Goal: Browse casually: Explore the website without a specific task or goal

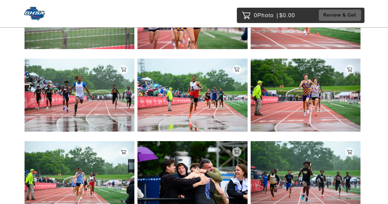
scroll to position [3354, 0]
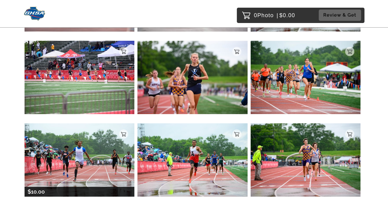
click at [83, 134] on img at bounding box center [80, 159] width 110 height 73
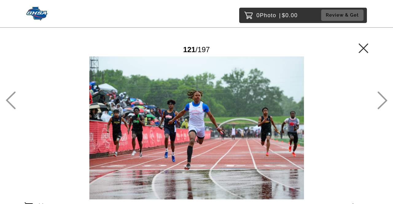
click at [10, 99] on icon at bounding box center [11, 100] width 10 height 18
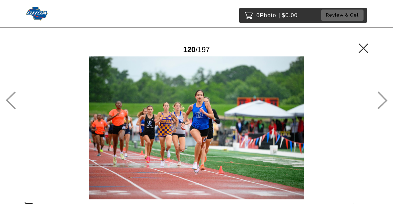
click at [10, 102] on icon at bounding box center [11, 100] width 10 height 18
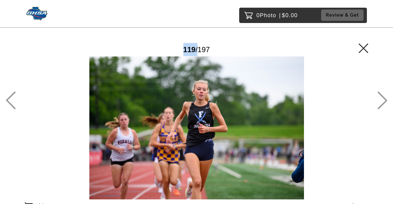
click at [10, 102] on icon at bounding box center [11, 100] width 10 height 18
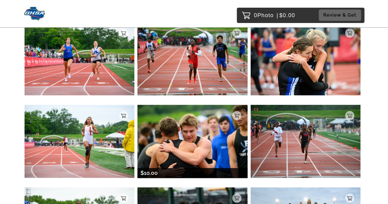
scroll to position [829, 0]
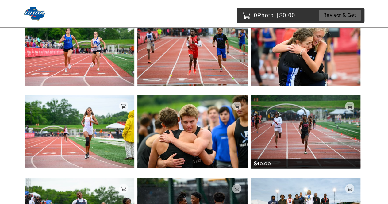
click at [260, 114] on img at bounding box center [306, 131] width 110 height 73
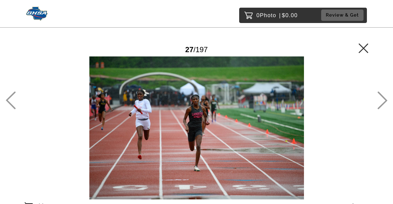
click at [153, 119] on div at bounding box center [197, 127] width 344 height 143
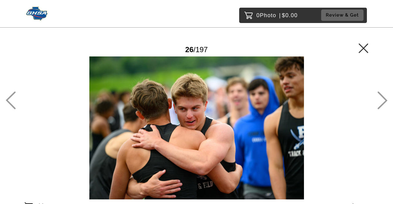
click at [7, 96] on icon at bounding box center [11, 100] width 10 height 18
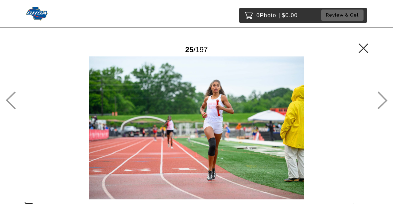
click at [9, 99] on icon at bounding box center [11, 101] width 10 height 18
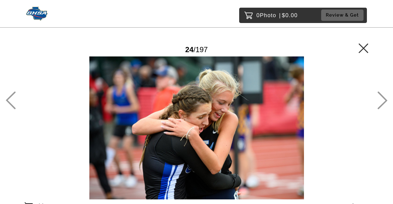
click at [8, 99] on icon at bounding box center [11, 101] width 10 height 18
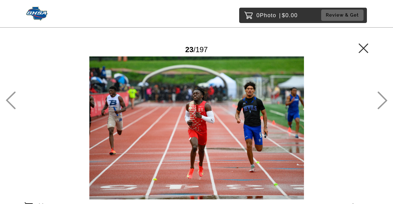
click at [8, 99] on icon at bounding box center [11, 101] width 10 height 18
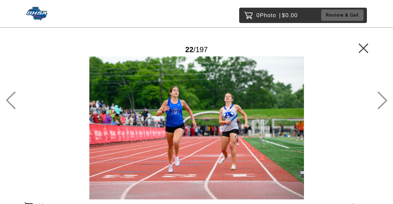
click at [8, 99] on icon at bounding box center [11, 101] width 10 height 18
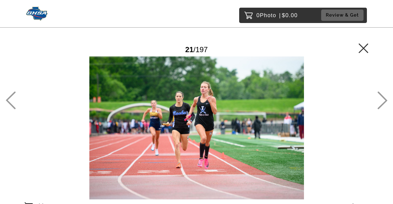
click at [8, 99] on icon at bounding box center [11, 101] width 10 height 18
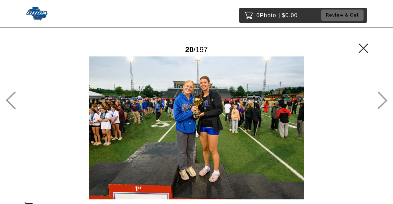
click at [8, 99] on icon at bounding box center [11, 101] width 10 height 18
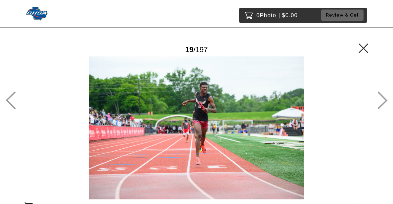
click at [8, 99] on icon at bounding box center [11, 101] width 10 height 18
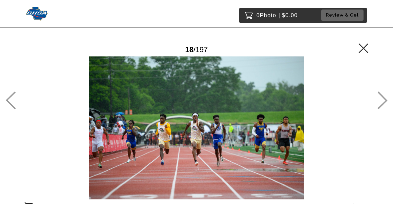
click at [8, 99] on icon at bounding box center [11, 101] width 10 height 18
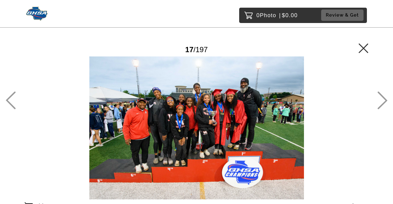
click at [8, 99] on icon at bounding box center [11, 101] width 10 height 18
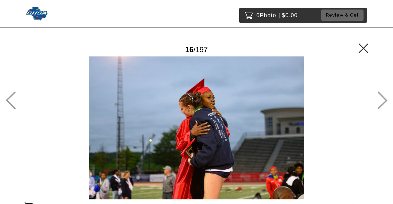
click at [8, 99] on icon at bounding box center [11, 101] width 10 height 18
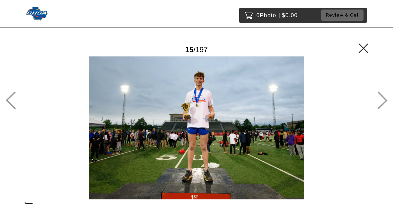
click at [8, 99] on icon at bounding box center [11, 101] width 10 height 18
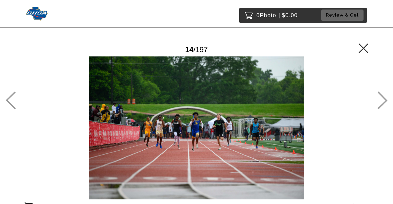
click at [8, 99] on icon at bounding box center [11, 101] width 10 height 18
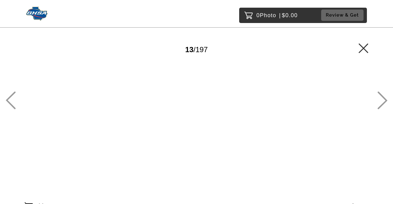
click at [8, 99] on icon at bounding box center [11, 101] width 10 height 18
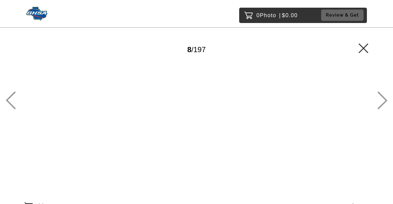
click at [8, 99] on icon at bounding box center [11, 101] width 10 height 18
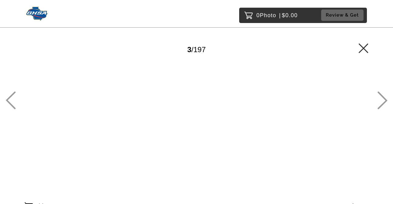
click at [8, 99] on icon at bounding box center [11, 101] width 10 height 18
click at [381, 95] on icon at bounding box center [383, 101] width 10 height 18
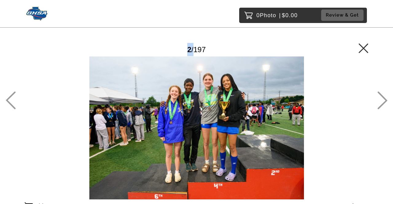
click at [381, 95] on icon at bounding box center [383, 101] width 10 height 18
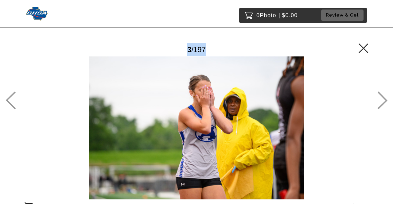
click at [381, 95] on icon at bounding box center [383, 101] width 10 height 18
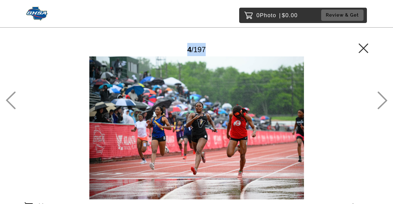
click at [381, 95] on icon at bounding box center [383, 101] width 10 height 18
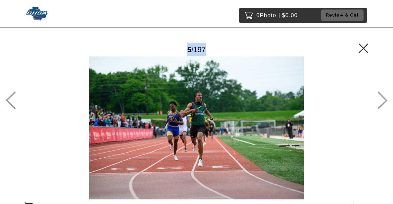
click at [381, 95] on icon at bounding box center [383, 101] width 10 height 18
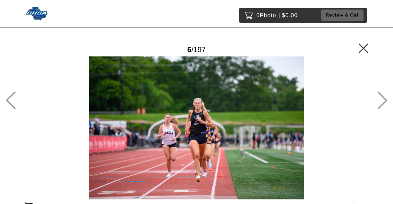
click at [381, 95] on icon at bounding box center [383, 101] width 10 height 18
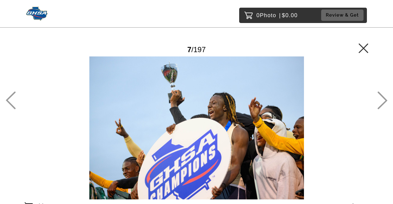
click at [381, 95] on icon at bounding box center [383, 101] width 10 height 18
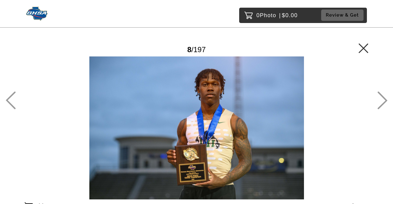
click at [381, 95] on icon at bounding box center [383, 101] width 10 height 18
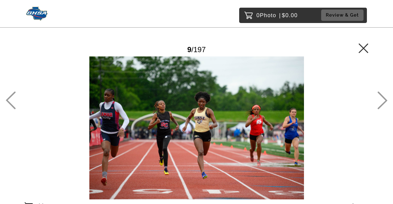
click at [381, 95] on icon at bounding box center [383, 101] width 10 height 18
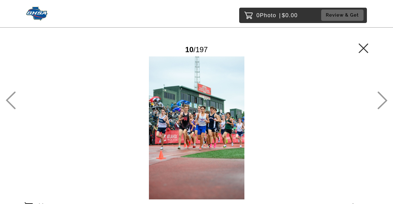
click at [381, 95] on icon at bounding box center [383, 101] width 10 height 18
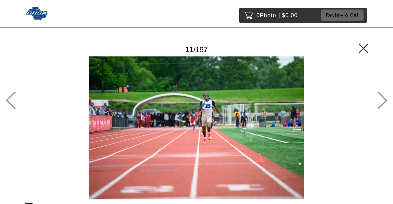
click at [381, 95] on icon at bounding box center [383, 101] width 10 height 18
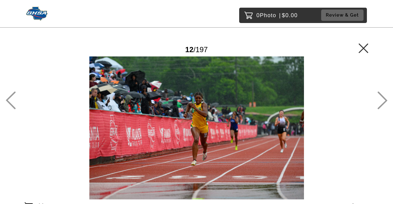
click at [381, 95] on icon at bounding box center [383, 101] width 10 height 18
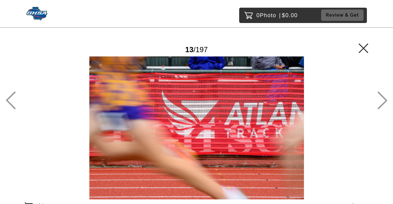
click at [381, 95] on icon at bounding box center [383, 101] width 10 height 18
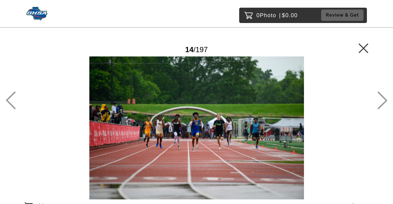
click at [381, 97] on icon at bounding box center [382, 100] width 10 height 18
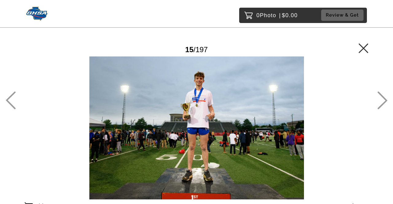
click at [381, 97] on icon at bounding box center [382, 100] width 10 height 18
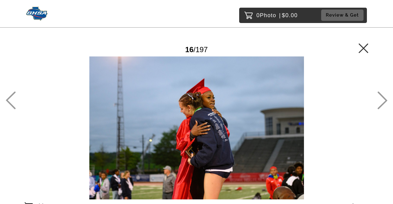
click at [381, 97] on icon at bounding box center [382, 100] width 10 height 18
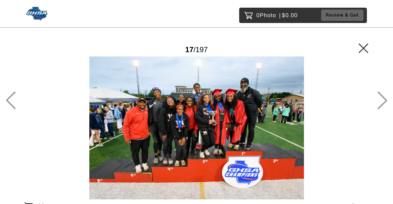
click at [381, 97] on icon at bounding box center [382, 100] width 10 height 18
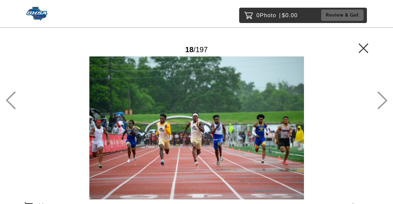
click at [381, 97] on icon at bounding box center [382, 100] width 10 height 18
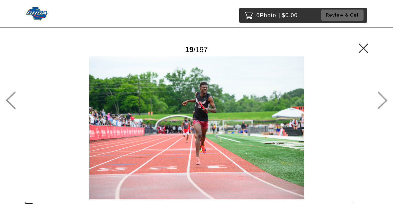
click at [381, 97] on icon at bounding box center [382, 100] width 10 height 18
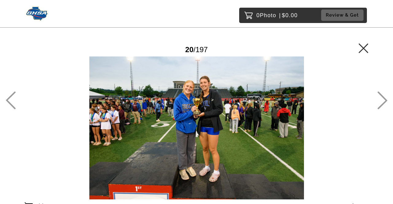
click at [381, 97] on icon at bounding box center [382, 100] width 10 height 18
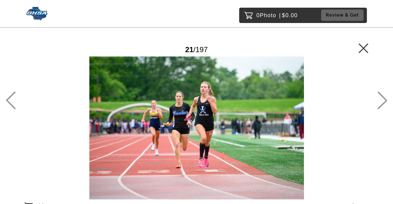
click at [381, 97] on icon at bounding box center [382, 100] width 10 height 18
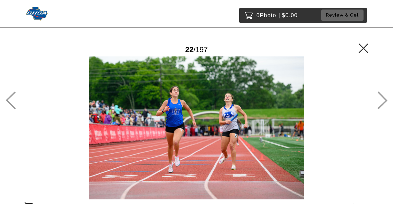
click at [381, 97] on icon at bounding box center [382, 100] width 10 height 18
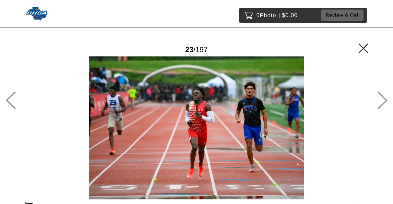
click at [381, 97] on icon at bounding box center [382, 100] width 10 height 18
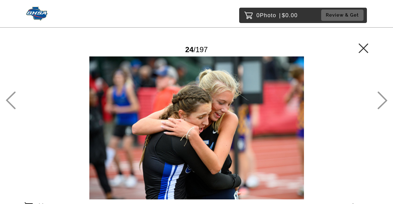
click at [381, 97] on icon at bounding box center [382, 100] width 10 height 18
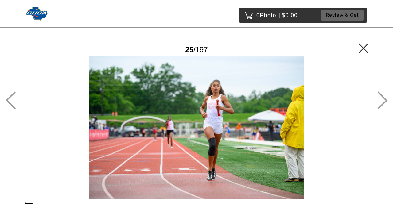
click at [381, 97] on icon at bounding box center [382, 100] width 10 height 18
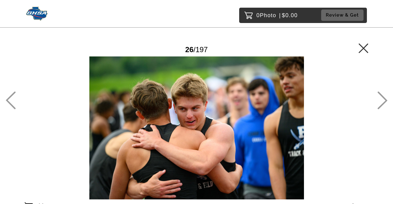
click at [381, 97] on icon at bounding box center [382, 100] width 10 height 18
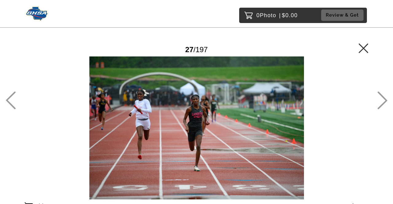
click at [385, 99] on icon at bounding box center [383, 101] width 10 height 18
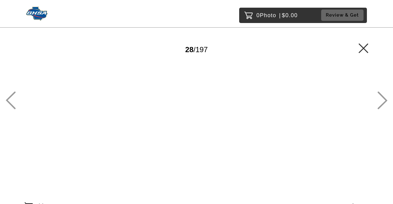
click at [385, 99] on icon at bounding box center [383, 101] width 10 height 18
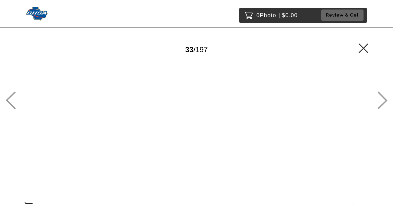
click at [385, 99] on icon at bounding box center [383, 101] width 10 height 18
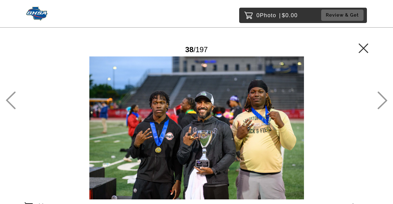
click at [385, 99] on icon at bounding box center [383, 101] width 10 height 18
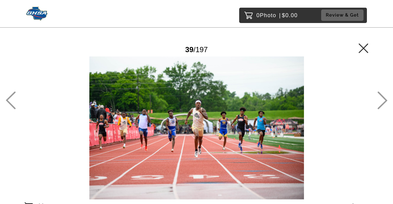
click at [385, 99] on icon at bounding box center [383, 101] width 10 height 18
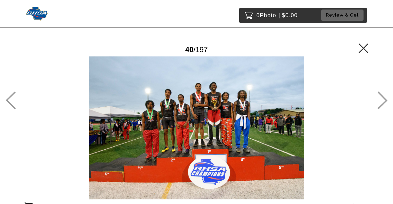
click at [385, 99] on icon at bounding box center [383, 101] width 10 height 18
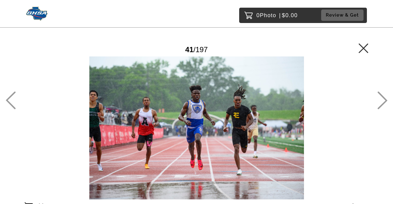
click at [385, 99] on icon at bounding box center [383, 101] width 10 height 18
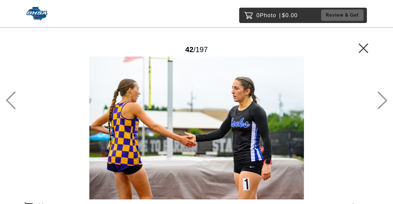
click at [385, 99] on icon at bounding box center [383, 101] width 10 height 18
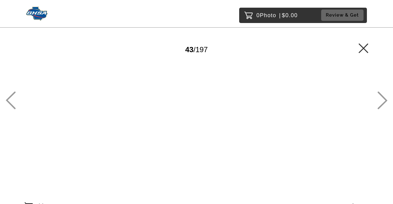
click at [385, 99] on icon at bounding box center [383, 101] width 10 height 18
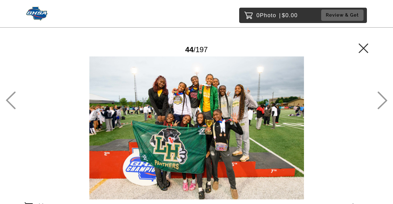
click at [385, 99] on icon at bounding box center [383, 101] width 10 height 18
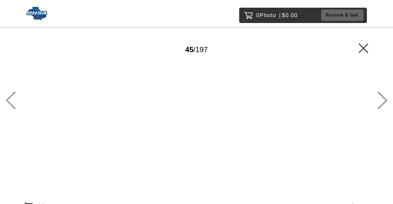
click at [385, 99] on icon at bounding box center [383, 101] width 10 height 18
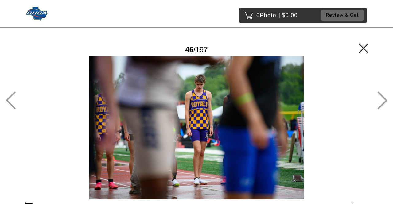
click at [10, 102] on icon at bounding box center [11, 100] width 10 height 18
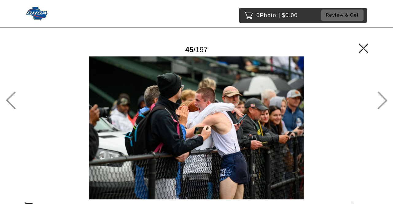
click at [384, 97] on icon at bounding box center [383, 101] width 10 height 18
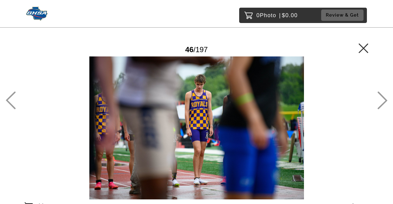
click at [384, 97] on icon at bounding box center [383, 101] width 10 height 18
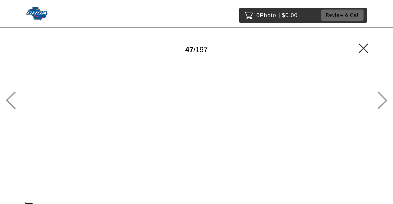
click at [384, 102] on icon at bounding box center [383, 101] width 10 height 18
click at [384, 100] on icon at bounding box center [382, 100] width 10 height 18
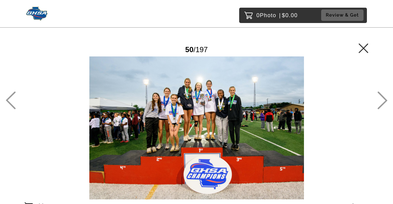
click at [384, 100] on icon at bounding box center [382, 100] width 10 height 18
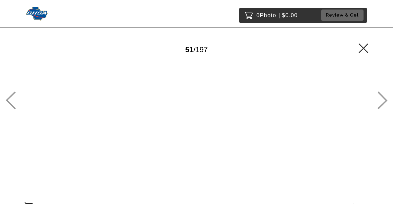
click at [384, 100] on icon at bounding box center [382, 100] width 10 height 18
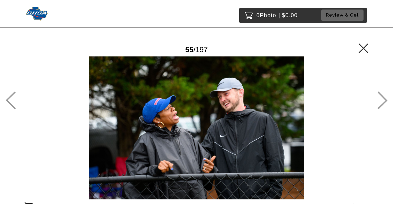
click at [384, 100] on icon at bounding box center [382, 100] width 10 height 18
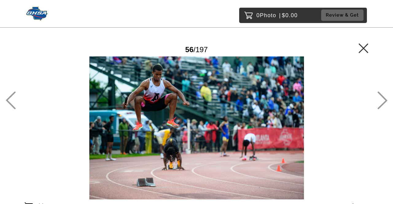
click at [384, 100] on icon at bounding box center [382, 100] width 10 height 18
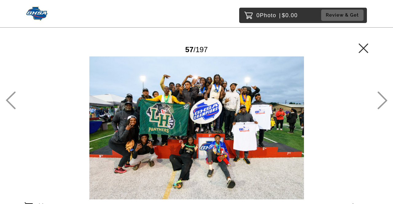
click at [384, 100] on icon at bounding box center [382, 100] width 10 height 18
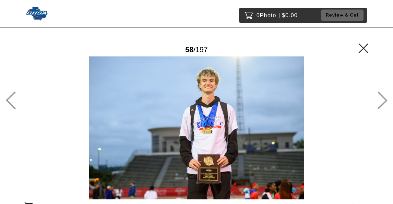
click at [384, 100] on icon at bounding box center [382, 100] width 10 height 18
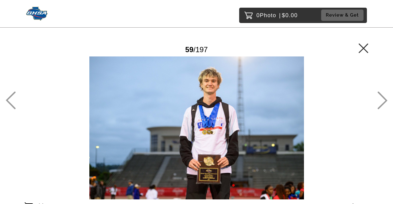
click at [384, 100] on icon at bounding box center [382, 100] width 10 height 18
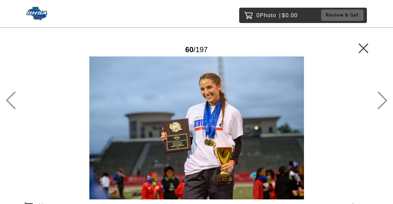
click at [384, 100] on icon at bounding box center [382, 100] width 10 height 18
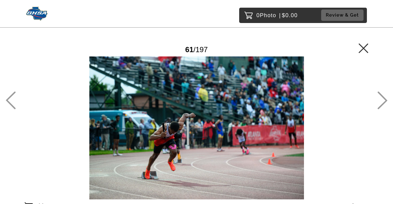
click at [384, 100] on icon at bounding box center [382, 100] width 10 height 18
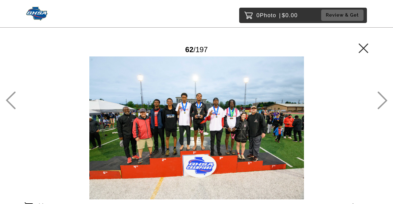
click at [384, 100] on icon at bounding box center [382, 100] width 10 height 18
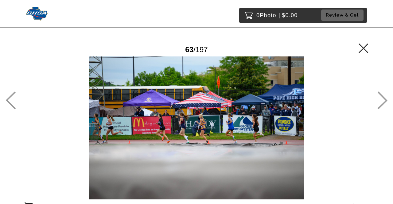
click at [384, 100] on icon at bounding box center [382, 100] width 10 height 18
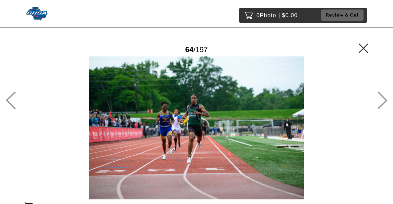
click at [382, 100] on icon at bounding box center [382, 100] width 10 height 18
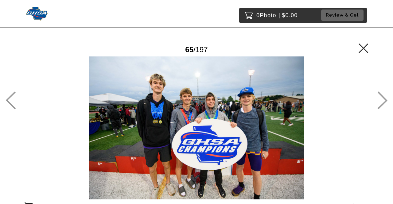
click at [382, 99] on icon at bounding box center [382, 100] width 10 height 18
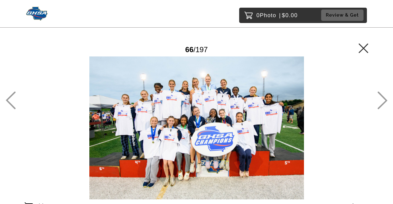
click at [382, 99] on icon at bounding box center [382, 100] width 10 height 18
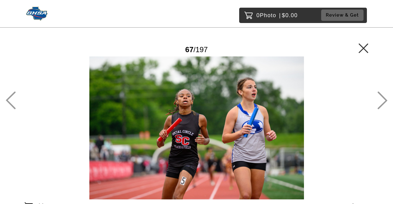
click at [382, 99] on icon at bounding box center [382, 100] width 10 height 18
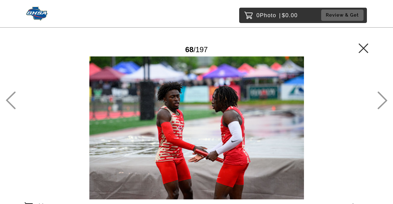
click at [382, 99] on icon at bounding box center [382, 100] width 10 height 18
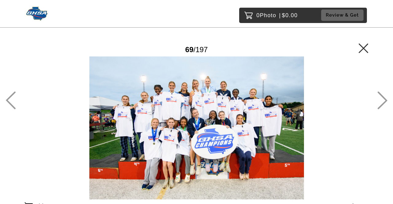
click at [382, 99] on icon at bounding box center [382, 100] width 10 height 18
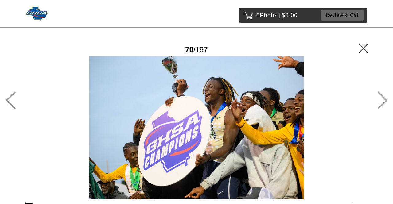
click at [382, 99] on icon at bounding box center [382, 100] width 10 height 18
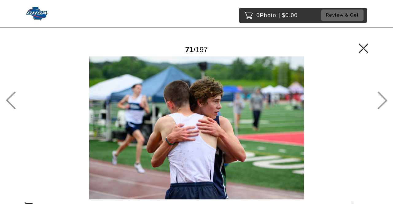
click at [382, 99] on icon at bounding box center [382, 100] width 10 height 18
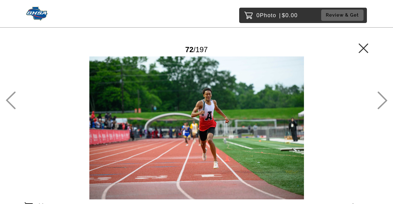
click at [382, 99] on icon at bounding box center [382, 100] width 10 height 18
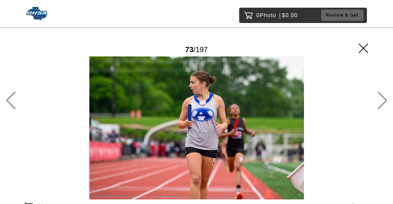
click at [382, 99] on icon at bounding box center [382, 100] width 10 height 18
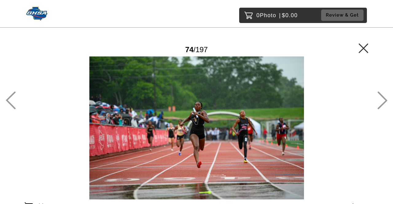
click at [380, 99] on icon at bounding box center [382, 100] width 10 height 18
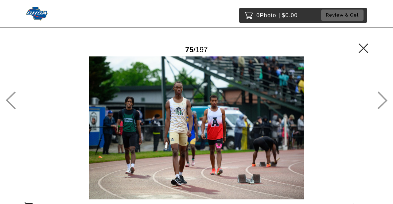
click at [379, 98] on icon at bounding box center [382, 100] width 10 height 18
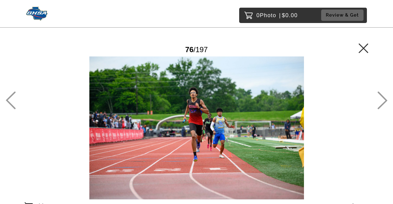
click at [379, 98] on icon at bounding box center [382, 100] width 10 height 18
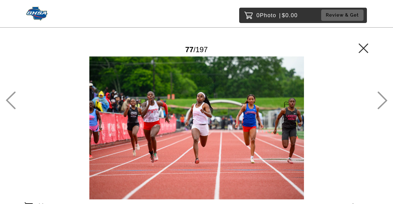
click at [384, 101] on icon at bounding box center [382, 100] width 10 height 18
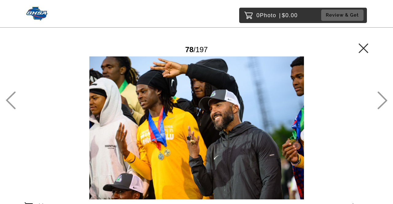
click at [384, 98] on icon at bounding box center [383, 101] width 10 height 18
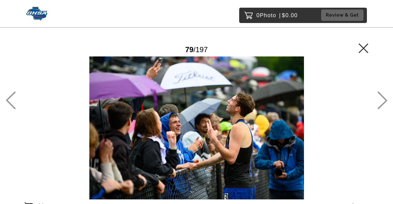
click at [384, 98] on icon at bounding box center [383, 101] width 10 height 18
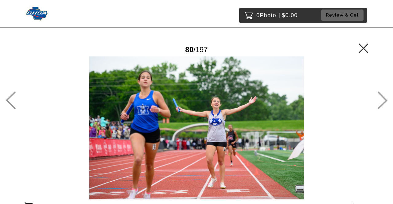
click at [384, 98] on icon at bounding box center [383, 101] width 10 height 18
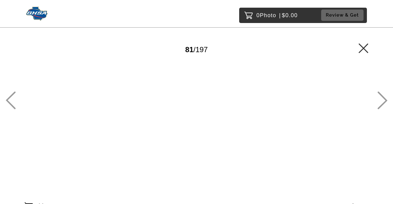
click at [384, 98] on icon at bounding box center [383, 101] width 10 height 18
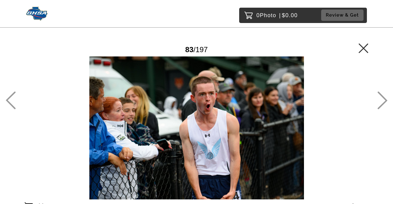
click at [383, 99] on icon at bounding box center [383, 101] width 10 height 18
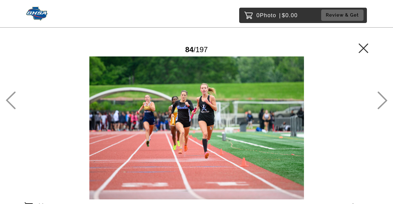
click at [383, 99] on icon at bounding box center [382, 100] width 10 height 18
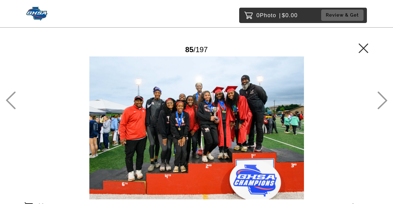
click at [383, 99] on icon at bounding box center [382, 100] width 10 height 18
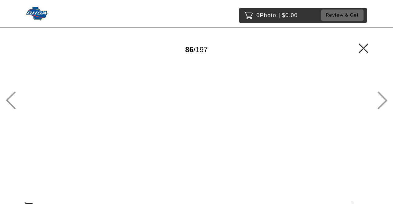
click at [383, 99] on icon at bounding box center [382, 100] width 10 height 18
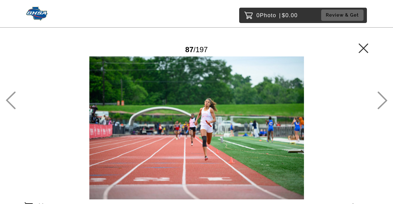
click at [383, 99] on icon at bounding box center [382, 100] width 10 height 18
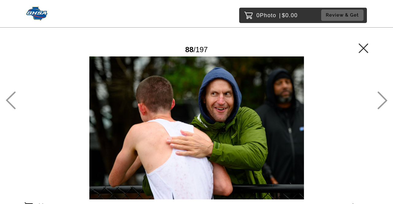
click at [383, 99] on icon at bounding box center [382, 100] width 10 height 18
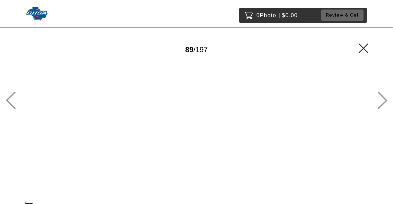
click at [383, 99] on icon at bounding box center [382, 100] width 10 height 18
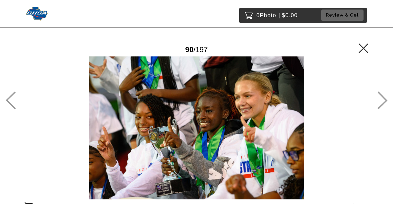
click at [383, 99] on icon at bounding box center [382, 100] width 10 height 18
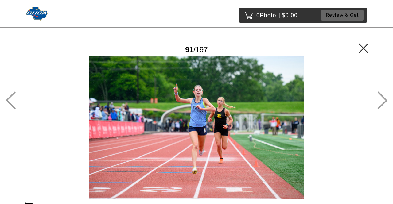
click at [381, 102] on icon at bounding box center [382, 100] width 10 height 18
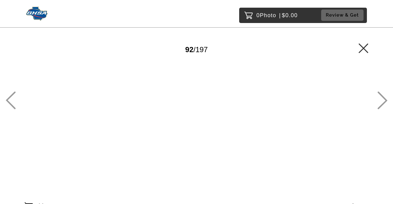
click at [380, 102] on icon at bounding box center [382, 100] width 10 height 18
click at [382, 92] on icon at bounding box center [382, 100] width 10 height 18
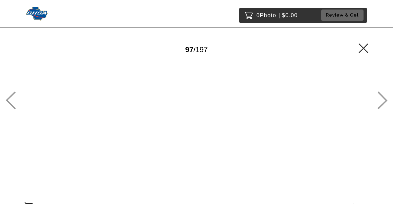
click at [382, 92] on icon at bounding box center [382, 100] width 10 height 18
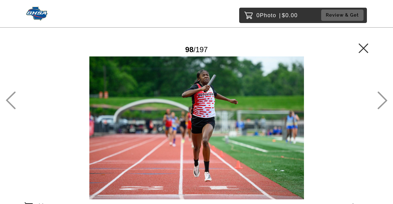
click at [381, 94] on icon at bounding box center [382, 100] width 10 height 18
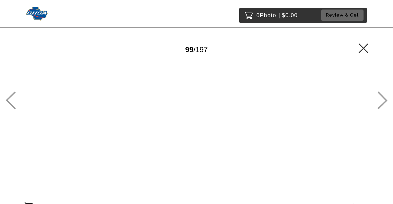
click at [381, 94] on icon at bounding box center [382, 100] width 10 height 18
click at [371, 103] on main "Password Checker bypassed 100 / 197 Add to Cart $10.00 Gallery $10.00 Add" at bounding box center [196, 117] width 393 height 234
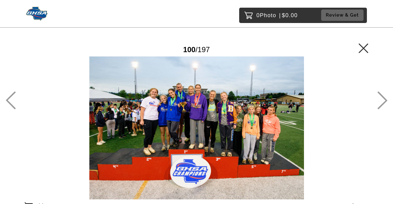
click at [383, 101] on icon at bounding box center [382, 100] width 10 height 18
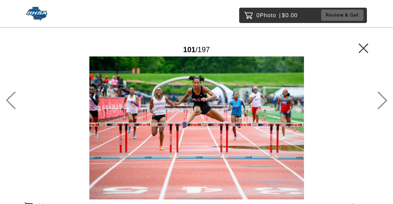
click at [383, 97] on icon at bounding box center [383, 101] width 10 height 18
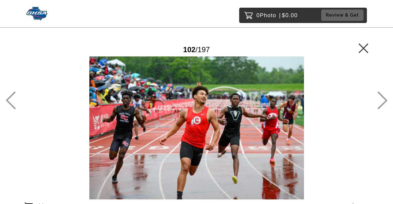
click at [383, 97] on icon at bounding box center [383, 101] width 10 height 18
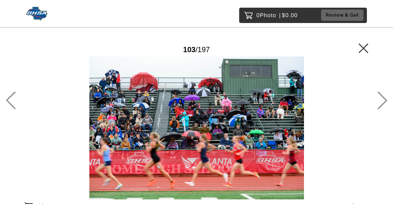
click at [383, 97] on icon at bounding box center [383, 101] width 10 height 18
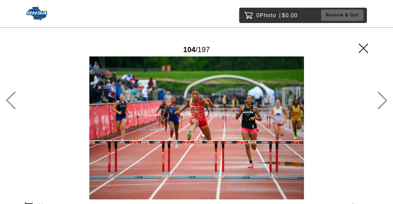
click at [383, 95] on icon at bounding box center [382, 100] width 10 height 18
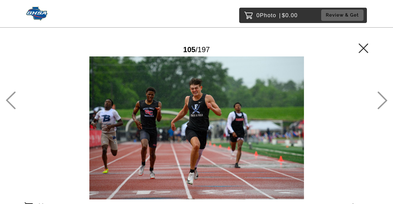
click at [385, 96] on icon at bounding box center [382, 100] width 10 height 18
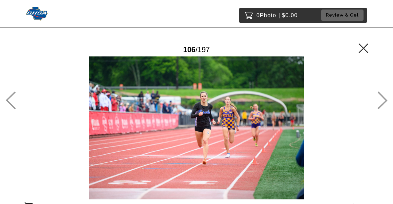
click at [385, 96] on icon at bounding box center [382, 100] width 10 height 18
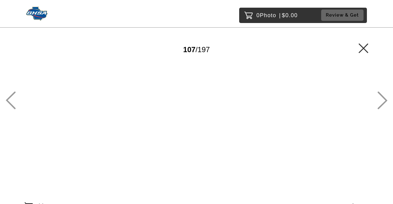
click at [385, 96] on icon at bounding box center [382, 100] width 10 height 18
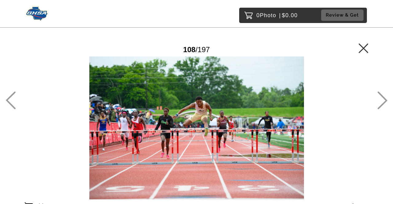
click at [383, 97] on icon at bounding box center [383, 101] width 10 height 18
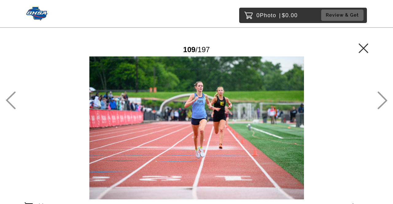
click at [383, 97] on icon at bounding box center [383, 101] width 10 height 18
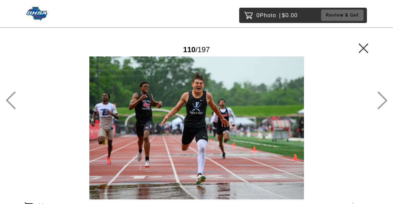
click at [383, 97] on icon at bounding box center [383, 101] width 10 height 18
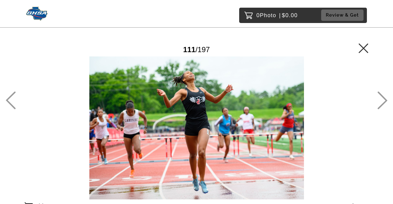
click at [383, 97] on icon at bounding box center [383, 101] width 10 height 18
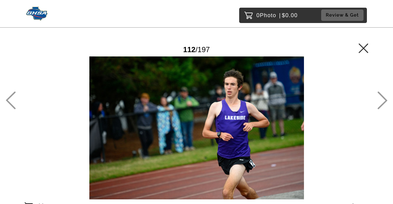
drag, startPoint x: 382, startPoint y: 95, endPoint x: 382, endPoint y: 101, distance: 5.3
click at [382, 101] on icon at bounding box center [382, 100] width 10 height 18
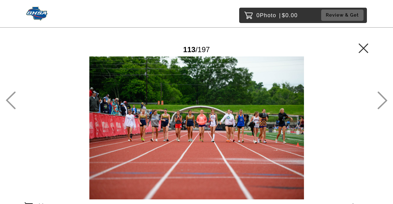
click at [382, 99] on icon at bounding box center [382, 100] width 10 height 18
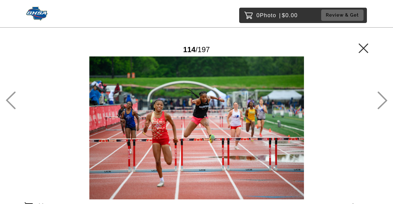
click at [382, 99] on icon at bounding box center [382, 100] width 10 height 18
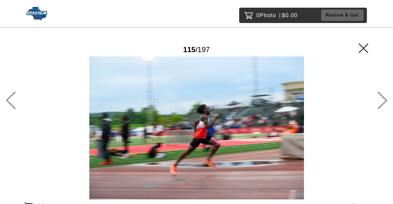
click at [381, 99] on icon at bounding box center [382, 100] width 10 height 18
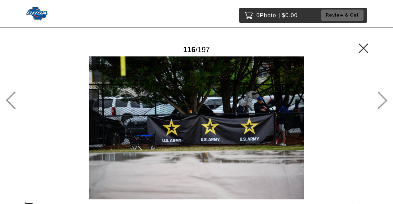
click at [381, 99] on icon at bounding box center [382, 100] width 10 height 18
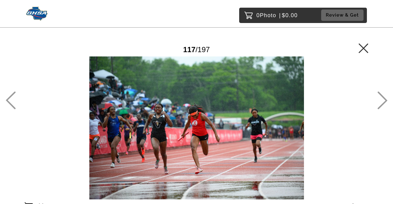
click at [381, 99] on icon at bounding box center [382, 100] width 10 height 18
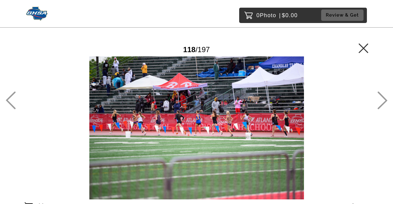
click at [381, 99] on icon at bounding box center [382, 100] width 10 height 18
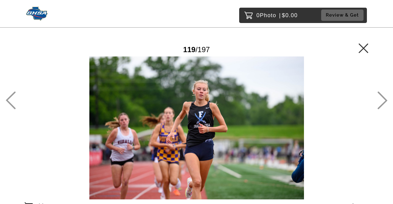
click at [381, 99] on icon at bounding box center [382, 100] width 10 height 18
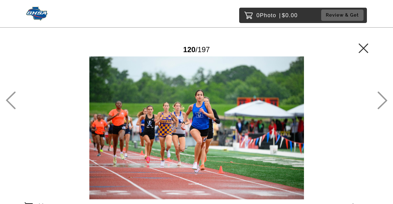
click at [380, 99] on icon at bounding box center [382, 100] width 10 height 18
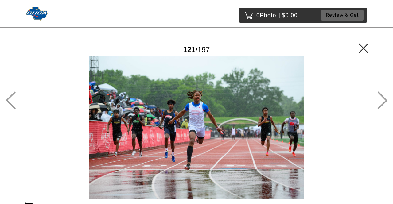
click at [381, 103] on icon at bounding box center [382, 100] width 10 height 18
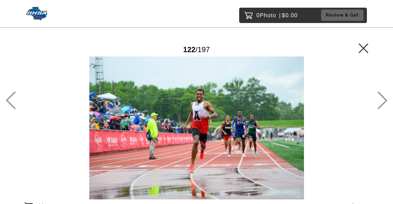
click at [381, 103] on icon at bounding box center [382, 100] width 10 height 18
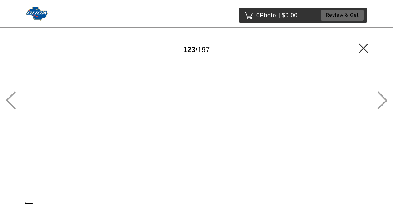
click at [381, 103] on icon at bounding box center [382, 100] width 10 height 18
click at [380, 98] on icon at bounding box center [382, 100] width 10 height 18
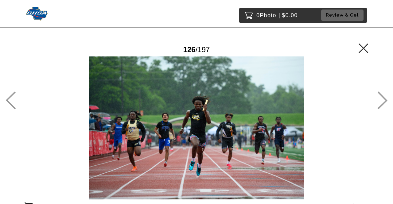
click at [382, 99] on icon at bounding box center [382, 100] width 10 height 18
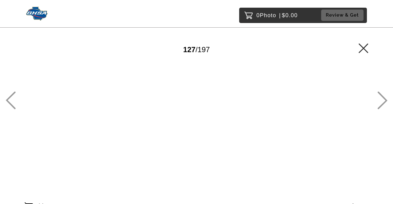
click at [382, 99] on icon at bounding box center [382, 100] width 10 height 18
click at [383, 99] on icon at bounding box center [382, 100] width 10 height 18
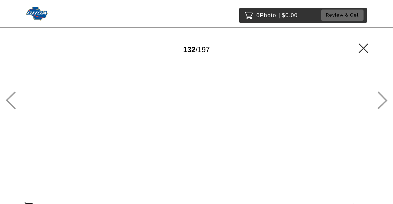
click at [383, 99] on icon at bounding box center [382, 100] width 10 height 18
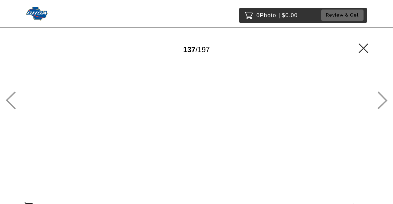
click at [11, 105] on icon at bounding box center [11, 101] width 10 height 18
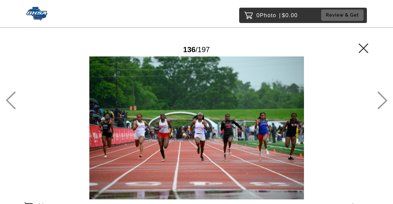
click at [380, 96] on icon at bounding box center [382, 100] width 10 height 18
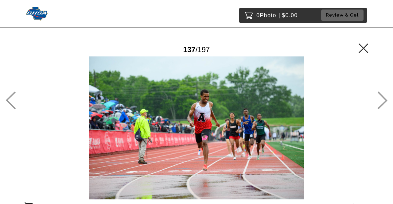
click at [380, 96] on icon at bounding box center [382, 100] width 10 height 18
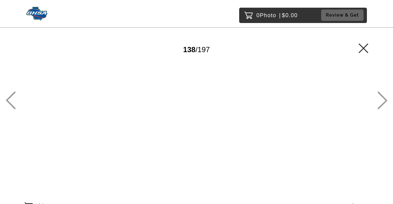
click at [380, 96] on icon at bounding box center [382, 100] width 10 height 18
click at [379, 96] on icon at bounding box center [382, 100] width 10 height 18
click at [378, 97] on icon at bounding box center [382, 100] width 10 height 18
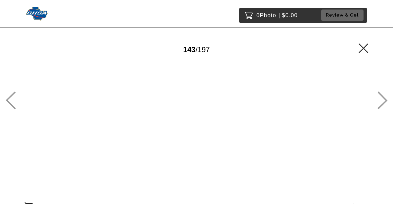
click at [378, 95] on icon at bounding box center [382, 100] width 10 height 18
click at [379, 97] on icon at bounding box center [382, 100] width 10 height 18
click at [381, 97] on icon at bounding box center [382, 100] width 10 height 18
click at [379, 101] on icon at bounding box center [382, 100] width 10 height 18
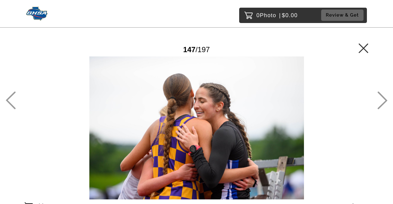
click at [379, 101] on icon at bounding box center [382, 100] width 10 height 18
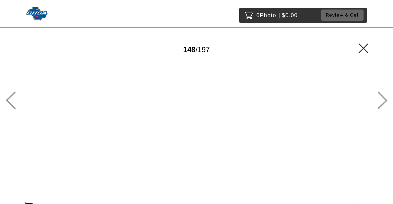
click at [379, 101] on icon at bounding box center [382, 100] width 10 height 18
click at [381, 100] on icon at bounding box center [382, 100] width 10 height 18
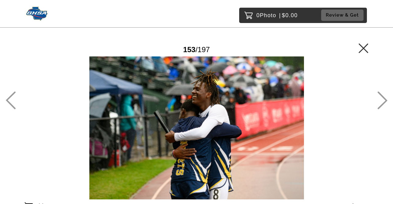
click at [381, 100] on icon at bounding box center [382, 100] width 10 height 18
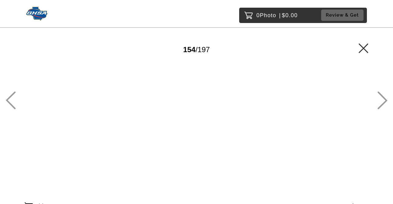
click at [381, 100] on icon at bounding box center [382, 100] width 10 height 18
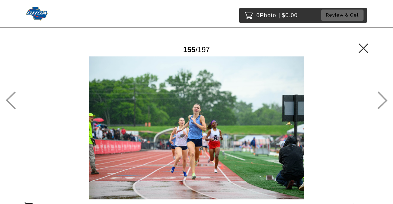
click at [380, 100] on icon at bounding box center [382, 100] width 10 height 18
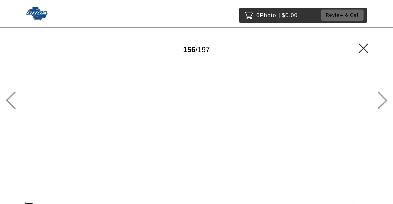
click at [375, 100] on main "Password Checker bypassed 156 / 197 Add to Cart $10.00 Gallery $10.00 Add" at bounding box center [196, 117] width 393 height 234
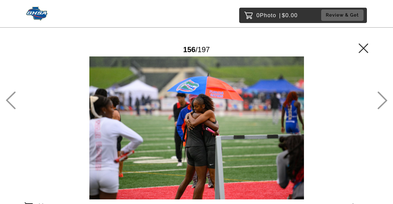
click at [383, 98] on icon at bounding box center [383, 101] width 10 height 18
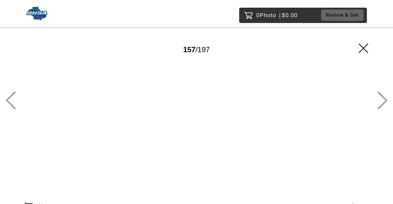
click at [383, 98] on icon at bounding box center [383, 101] width 10 height 18
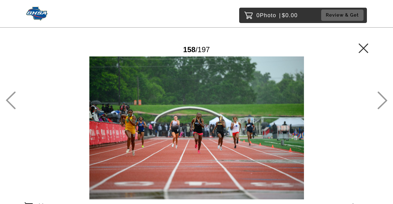
click at [383, 98] on icon at bounding box center [383, 101] width 10 height 18
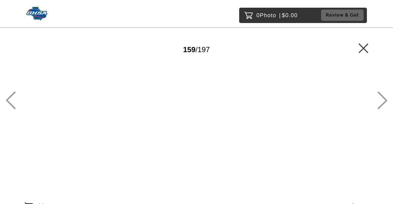
click at [382, 97] on icon at bounding box center [382, 100] width 10 height 18
click at [381, 97] on icon at bounding box center [382, 100] width 10 height 18
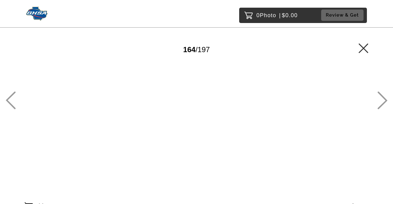
click at [384, 98] on icon at bounding box center [383, 101] width 10 height 18
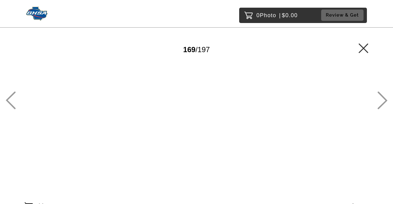
click at [384, 98] on icon at bounding box center [383, 101] width 10 height 18
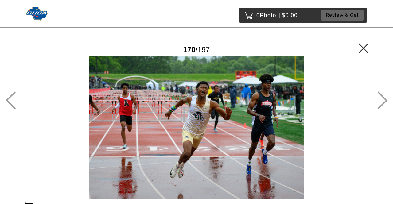
click at [384, 98] on icon at bounding box center [383, 101] width 10 height 18
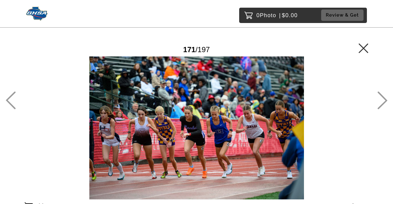
click at [382, 105] on icon at bounding box center [383, 101] width 10 height 18
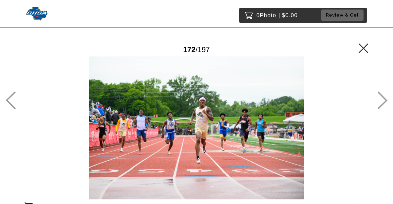
click at [382, 102] on icon at bounding box center [382, 100] width 10 height 18
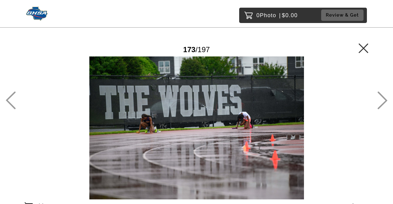
click at [382, 102] on icon at bounding box center [382, 100] width 10 height 18
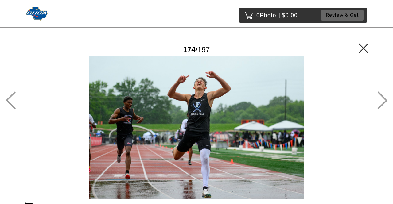
click at [382, 102] on icon at bounding box center [382, 100] width 10 height 18
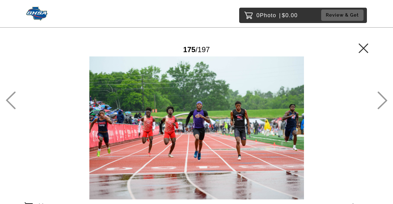
click at [382, 102] on icon at bounding box center [382, 100] width 10 height 18
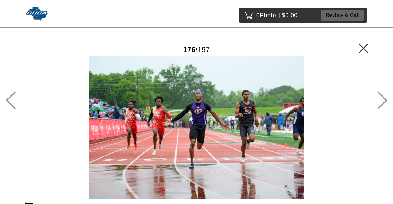
click at [15, 104] on icon at bounding box center [11, 100] width 10 height 18
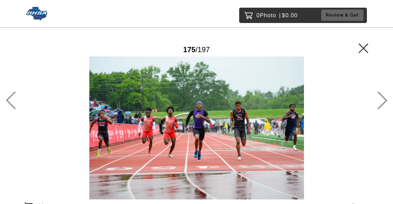
click at [388, 100] on main "Password Checker bypassed 175 / 197 Add to Cart $10.00 Gallery $10.00 Add" at bounding box center [196, 117] width 393 height 234
click at [384, 100] on icon at bounding box center [382, 100] width 10 height 18
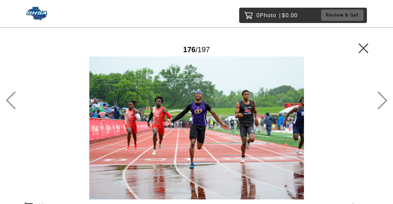
click at [383, 100] on icon at bounding box center [382, 100] width 10 height 18
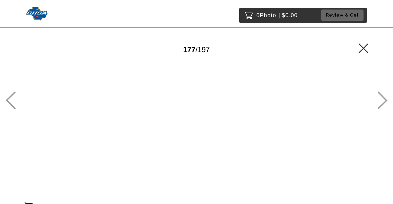
click at [381, 100] on icon at bounding box center [382, 100] width 10 height 18
drag, startPoint x: 381, startPoint y: 100, endPoint x: 376, endPoint y: 101, distance: 5.0
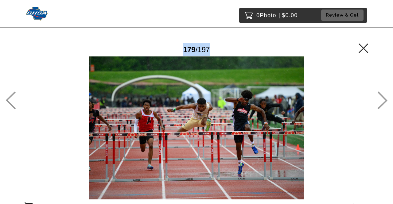
click at [376, 101] on main "Password Checker bypassed 179 / 197 Add to Cart $10.00 Gallery $10.00 Add" at bounding box center [196, 117] width 393 height 234
click at [384, 103] on icon at bounding box center [383, 101] width 10 height 18
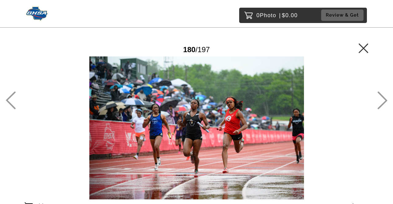
click at [384, 102] on icon at bounding box center [382, 100] width 10 height 18
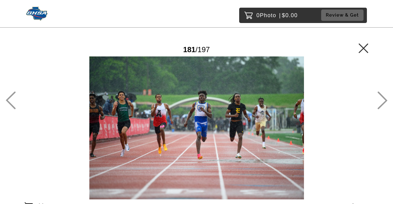
click at [384, 102] on icon at bounding box center [382, 100] width 10 height 18
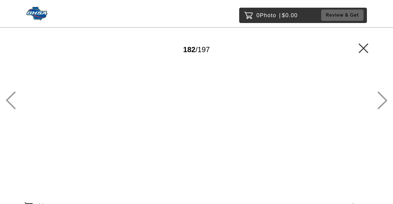
click at [383, 102] on icon at bounding box center [382, 100] width 10 height 18
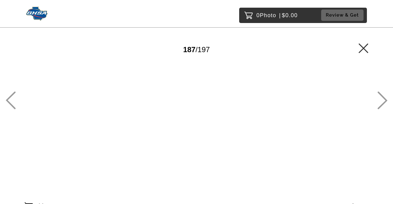
click at [383, 102] on icon at bounding box center [382, 100] width 10 height 18
click at [385, 98] on icon at bounding box center [382, 100] width 10 height 18
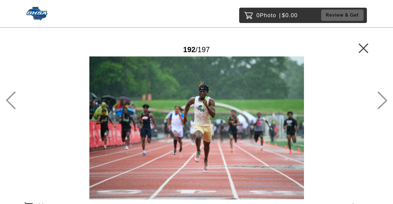
click at [378, 100] on icon at bounding box center [382, 100] width 10 height 18
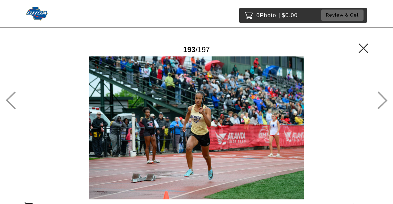
click at [378, 100] on icon at bounding box center [382, 100] width 10 height 18
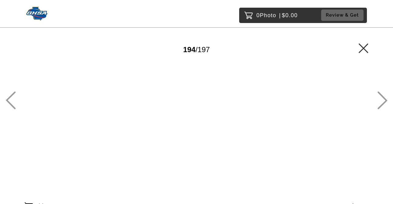
click at [378, 100] on icon at bounding box center [382, 100] width 10 height 18
drag, startPoint x: 378, startPoint y: 100, endPoint x: 125, endPoint y: 126, distance: 254.0
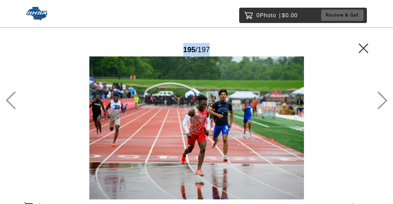
click at [123, 126] on div "Password Checker bypassed 195 / 197 Add to Cart $10.00 Gallery $10.00 Add" at bounding box center [197, 124] width 344 height 170
click at [384, 100] on icon at bounding box center [382, 100] width 10 height 18
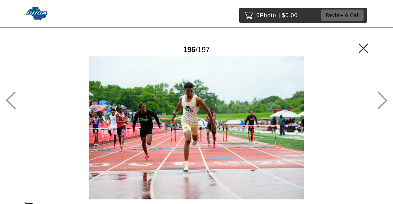
click at [382, 99] on icon at bounding box center [382, 100] width 10 height 18
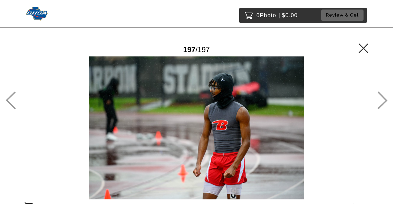
click at [382, 99] on icon at bounding box center [382, 100] width 10 height 18
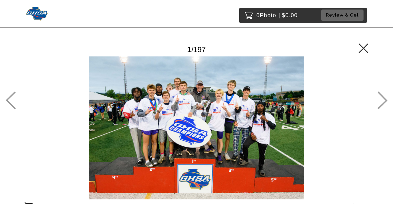
click at [381, 99] on icon at bounding box center [382, 100] width 10 height 18
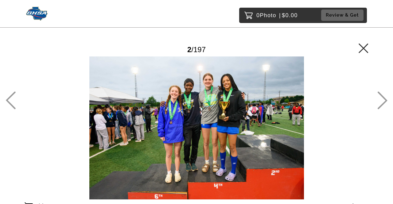
click at [381, 99] on icon at bounding box center [382, 100] width 10 height 18
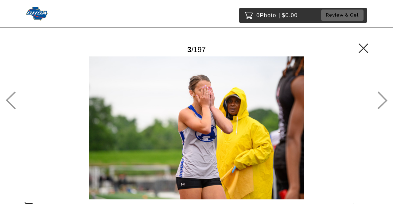
click at [380, 99] on icon at bounding box center [382, 100] width 10 height 18
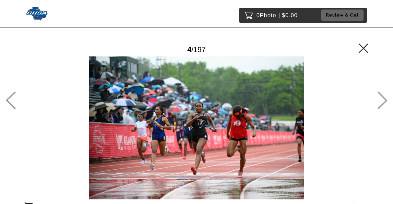
click at [6, 97] on icon at bounding box center [11, 100] width 10 height 18
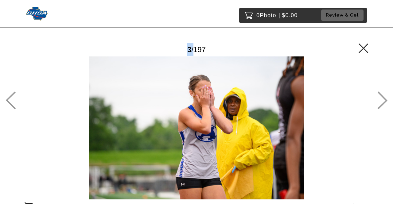
click at [6, 97] on icon at bounding box center [11, 100] width 10 height 18
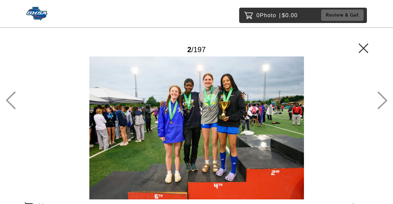
click at [6, 97] on icon at bounding box center [11, 100] width 10 height 18
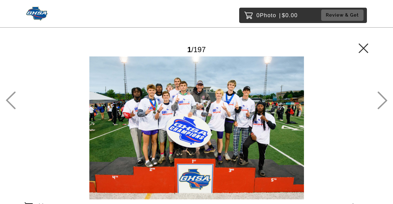
click at [6, 97] on icon at bounding box center [11, 100] width 10 height 18
